Goal: Check status: Check status

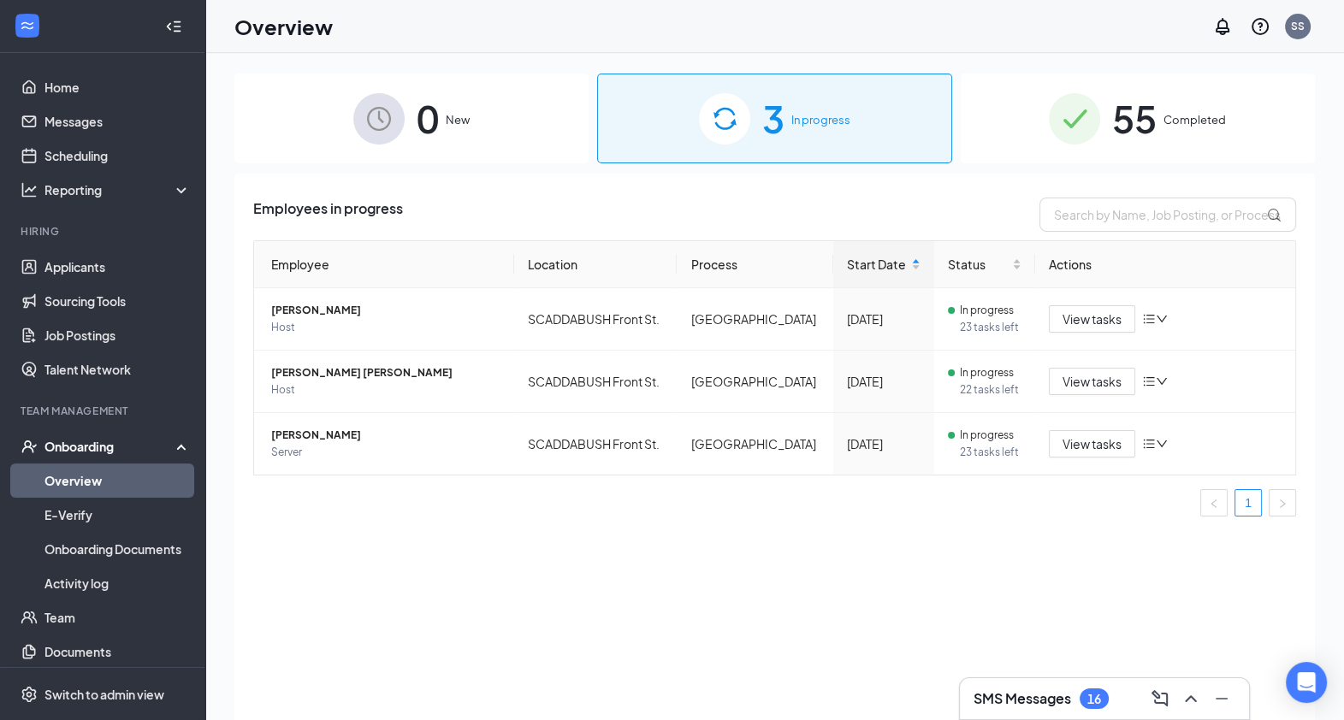
click at [1219, 123] on span "Completed" at bounding box center [1195, 119] width 62 height 17
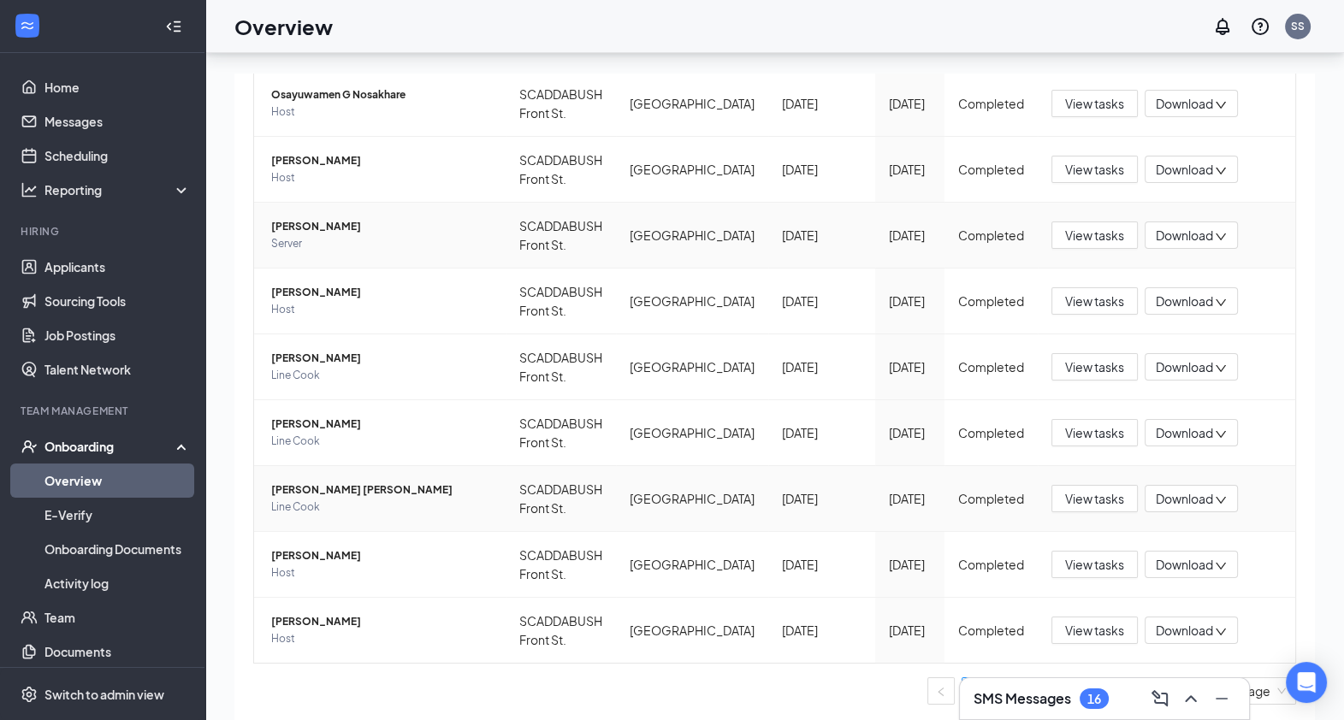
scroll to position [77, 0]
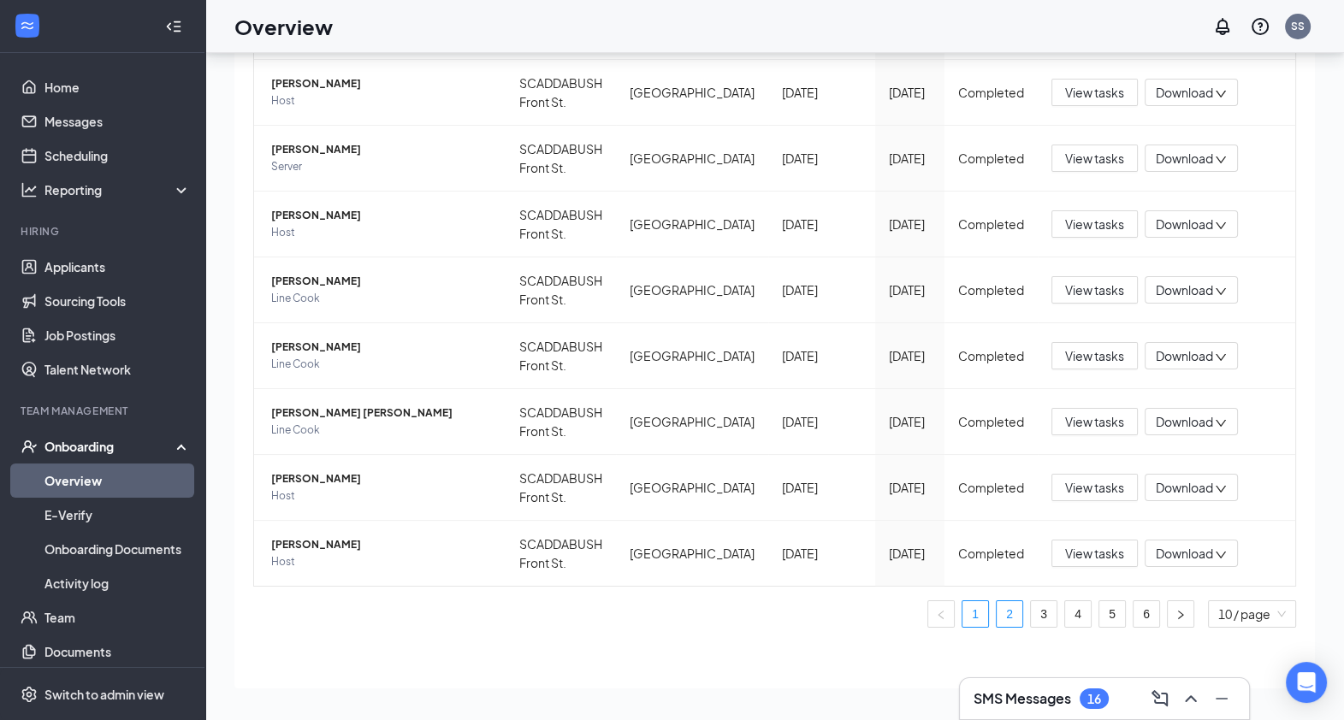
click at [997, 615] on link "2" at bounding box center [1010, 614] width 26 height 26
click at [1031, 607] on link "3" at bounding box center [1044, 614] width 26 height 26
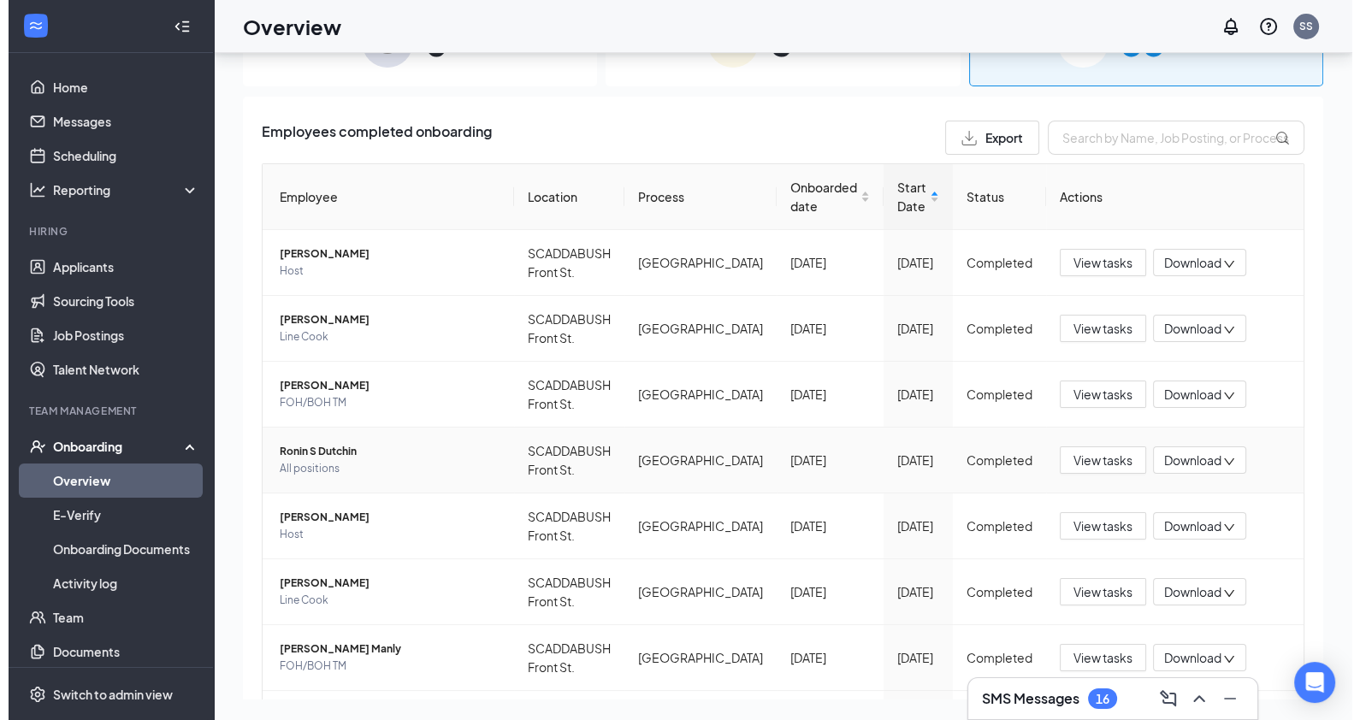
scroll to position [302, 0]
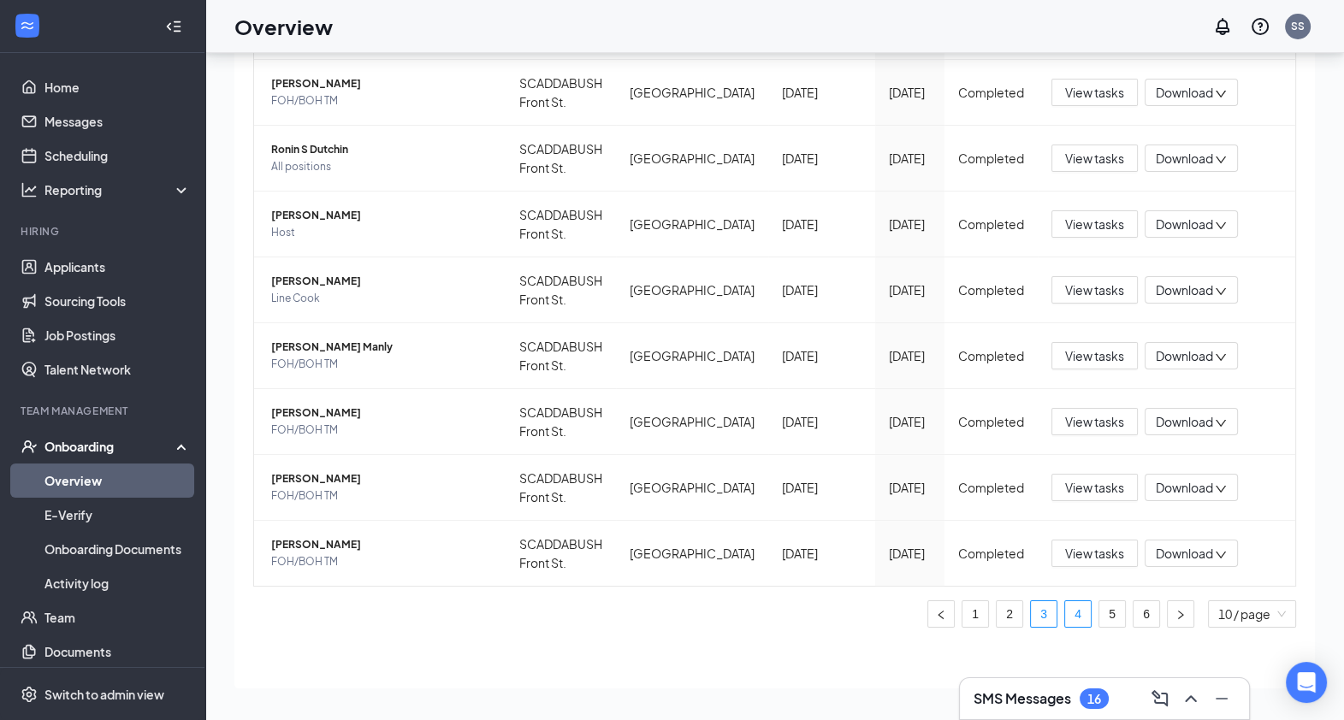
click at [1065, 613] on link "4" at bounding box center [1078, 614] width 26 height 26
click at [376, 345] on span "[PERSON_NAME]" at bounding box center [381, 347] width 221 height 17
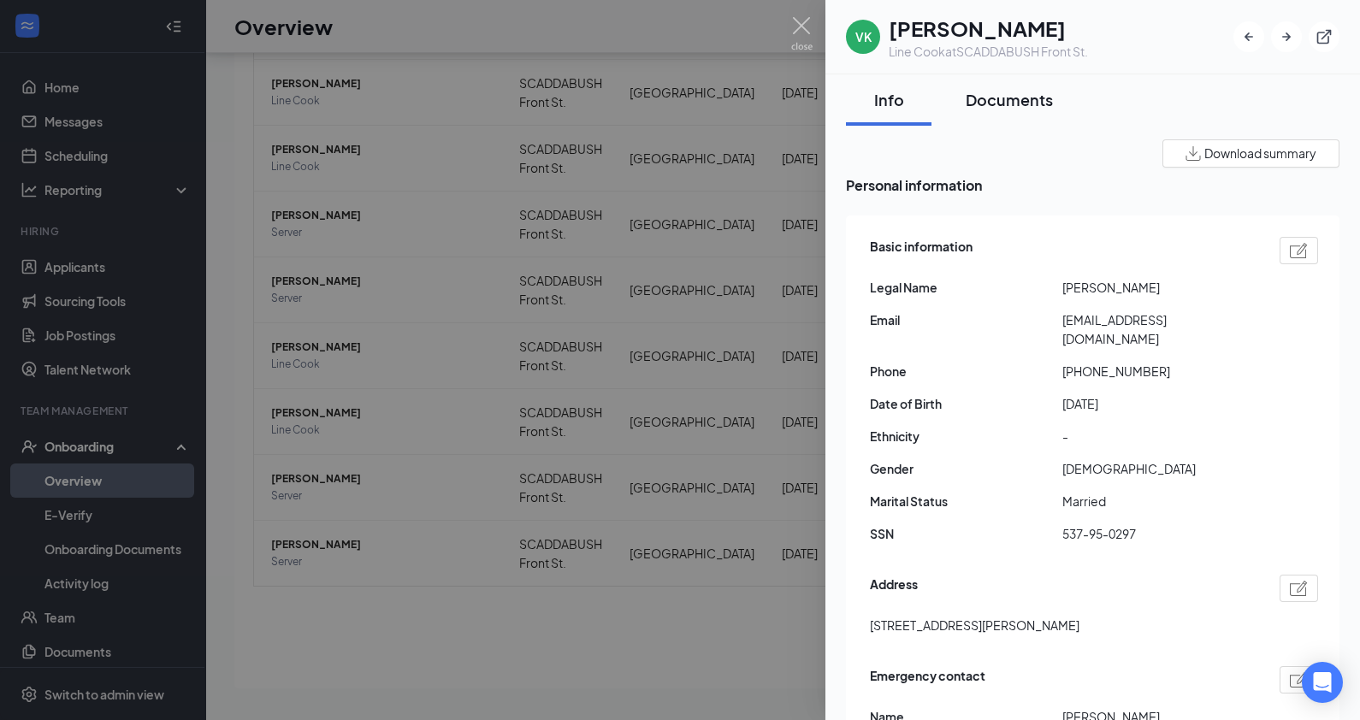
click at [999, 106] on div "Documents" at bounding box center [1009, 99] width 87 height 21
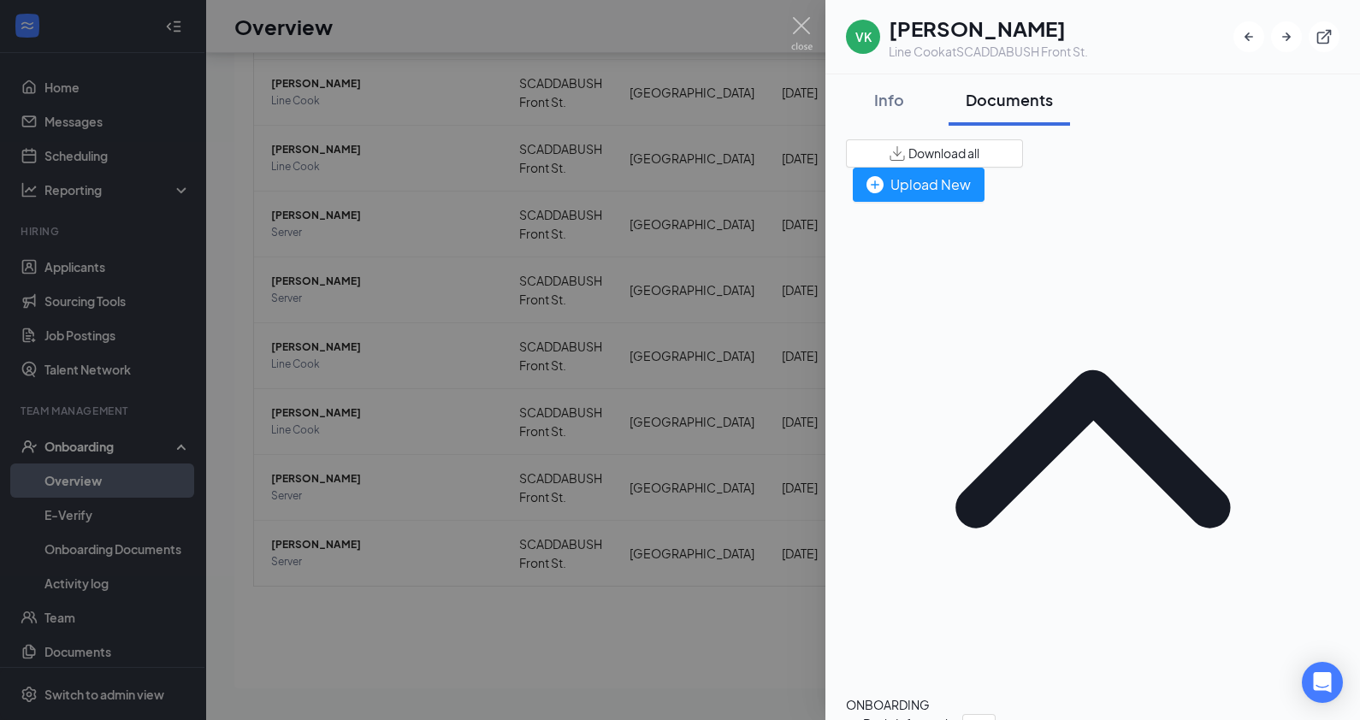
click at [928, 714] on span "Basic Information" at bounding box center [912, 723] width 99 height 19
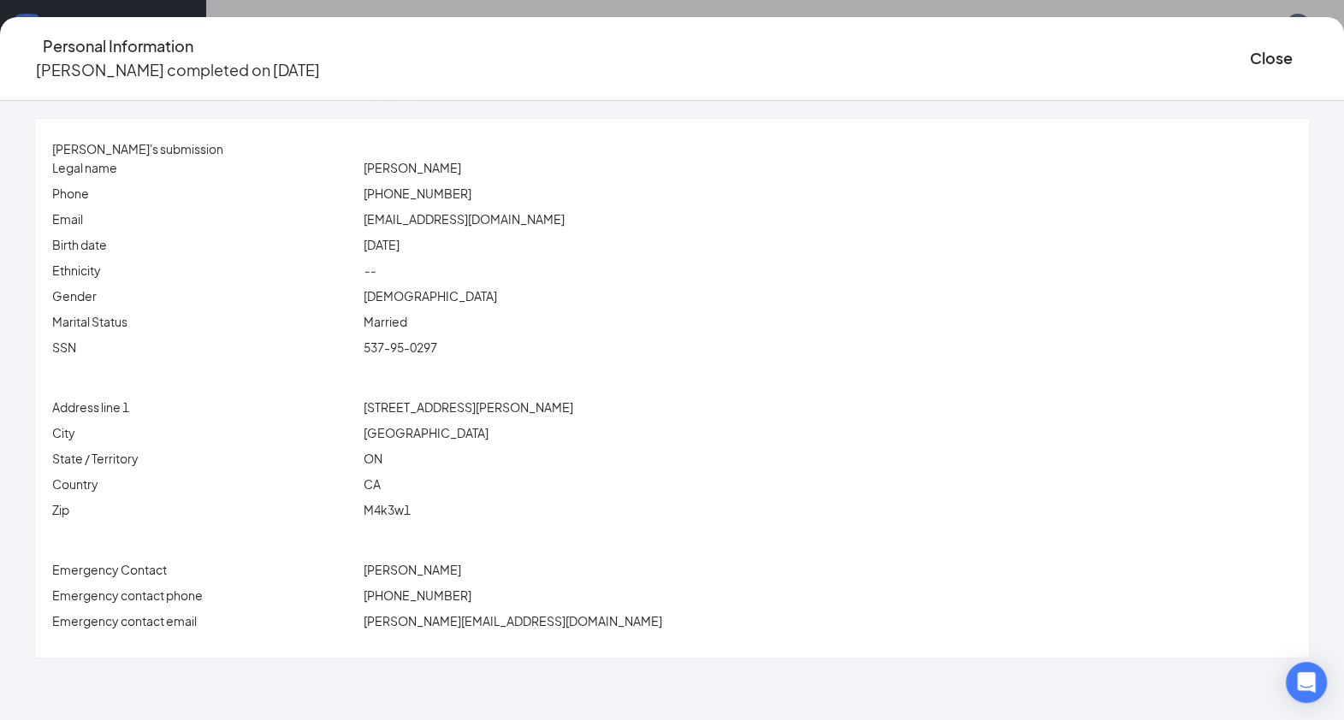
scroll to position [376, 0]
